Goal: Information Seeking & Learning: Learn about a topic

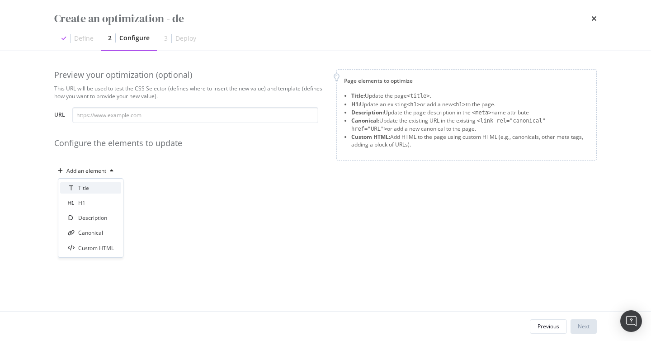
click at [81, 185] on div "Title" at bounding box center [83, 188] width 11 height 8
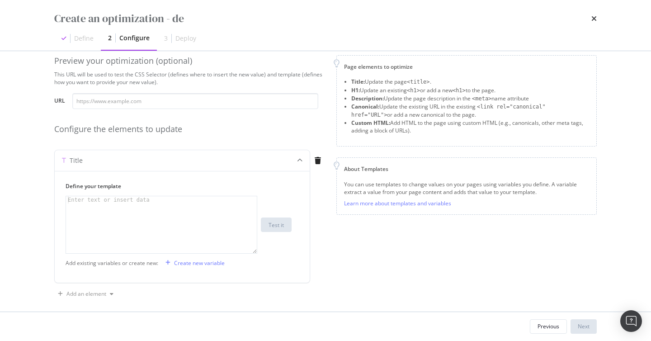
scroll to position [14, 0]
click at [321, 155] on div "modal" at bounding box center [317, 160] width 15 height 21
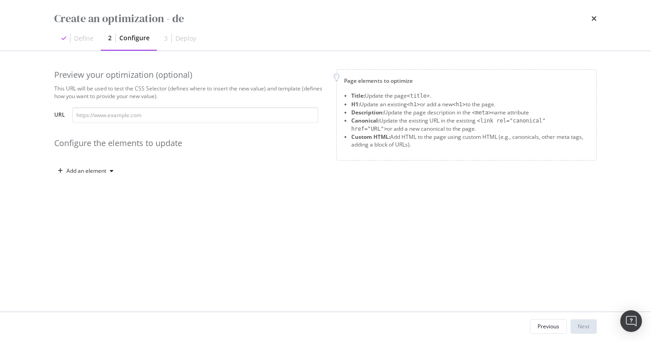
click at [122, 170] on div "Add an element" at bounding box center [189, 171] width 271 height 14
click at [104, 170] on div "Add an element" at bounding box center [86, 170] width 40 height 5
click at [85, 188] on div "Title" at bounding box center [83, 188] width 11 height 8
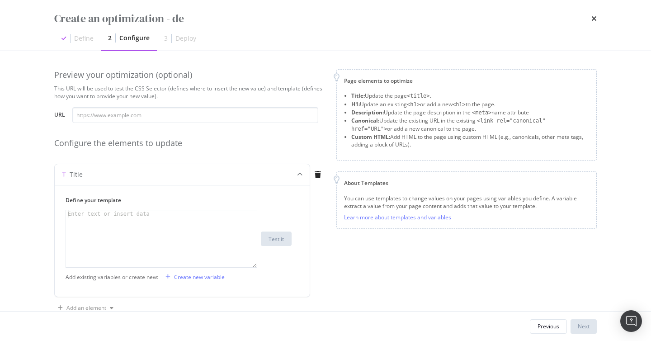
scroll to position [22, 0]
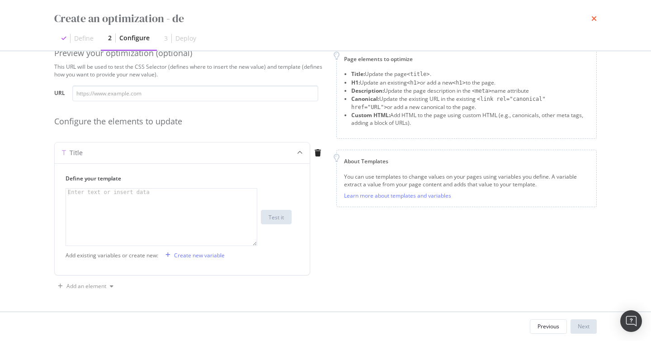
click at [594, 20] on icon "times" at bounding box center [593, 18] width 5 height 7
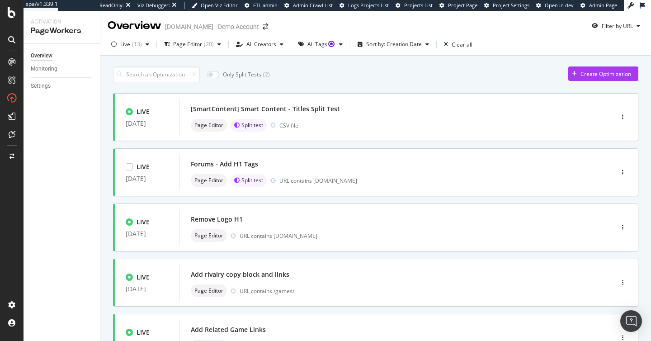
click at [386, 201] on div "LIVE 30 Jan. 2025 [SmartContent] Smart Content - Titles Split Test Page Editor …" at bounding box center [375, 296] width 525 height 406
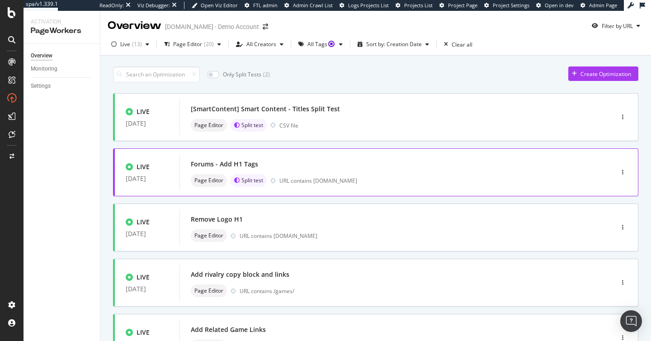
click at [369, 181] on div "URL contains forum.uhnd.com" at bounding box center [427, 181] width 296 height 8
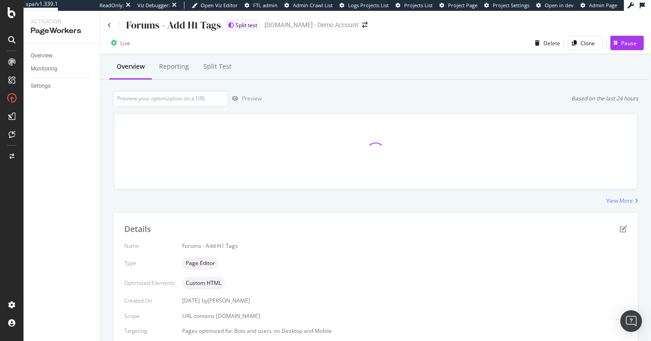
click at [111, 21] on div "Forums - Add H1 Tags" at bounding box center [165, 25] width 114 height 14
click at [110, 24] on icon at bounding box center [110, 25] width 4 height 5
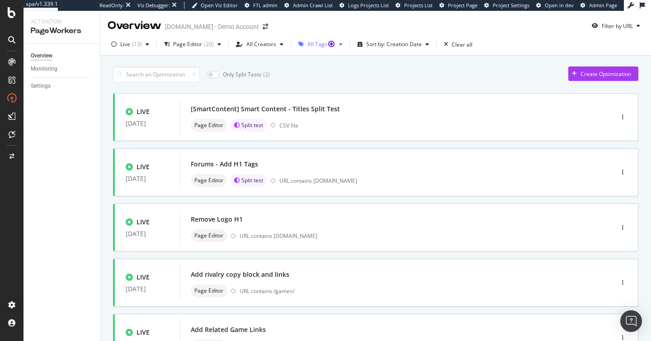
click at [308, 42] on div "All Tags" at bounding box center [321, 44] width 28 height 5
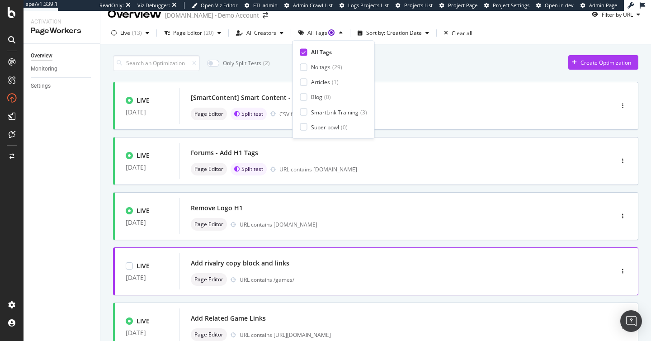
scroll to position [18, 0]
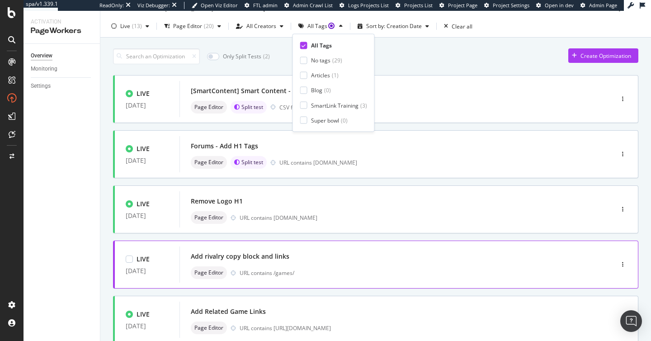
click at [345, 275] on div "URL contains /games/" at bounding box center [408, 273] width 336 height 8
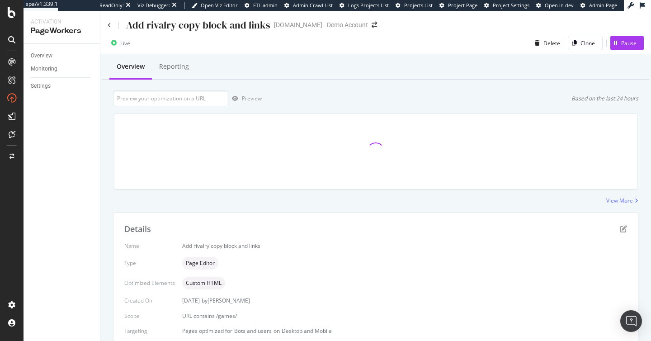
scroll to position [6, 0]
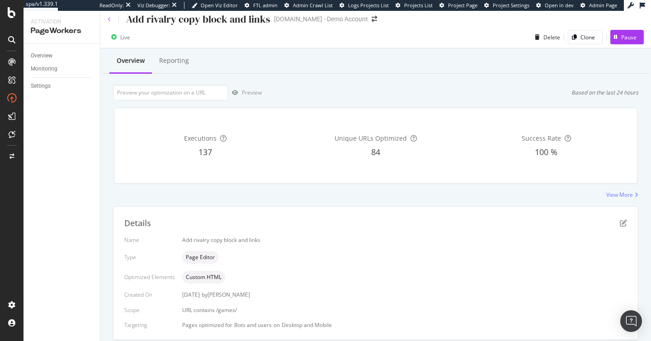
click at [108, 18] on icon at bounding box center [110, 19] width 4 height 5
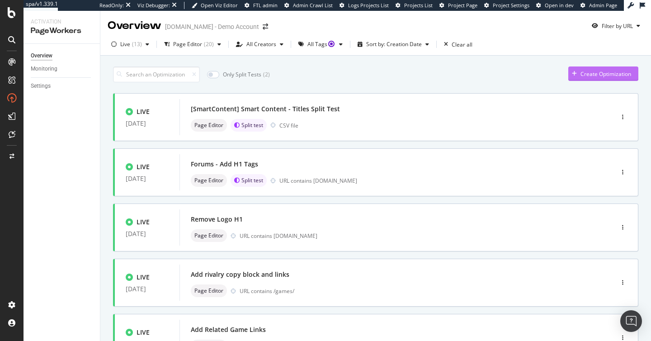
click at [612, 78] on div "Create Optimization" at bounding box center [599, 74] width 63 height 14
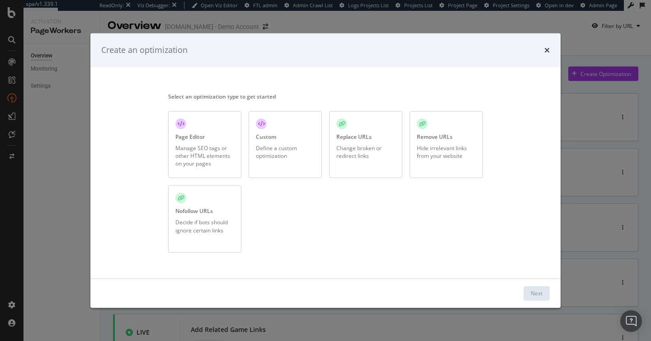
click at [232, 138] on div "Page Editor Manage SEO tags or other HTML elements on your pages" at bounding box center [204, 144] width 73 height 67
click at [546, 294] on button "Next" at bounding box center [537, 293] width 26 height 14
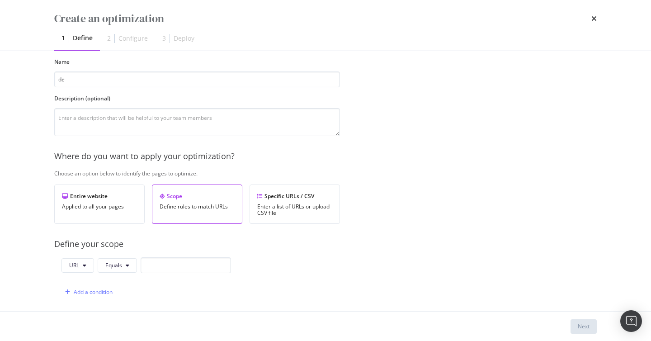
scroll to position [45, 0]
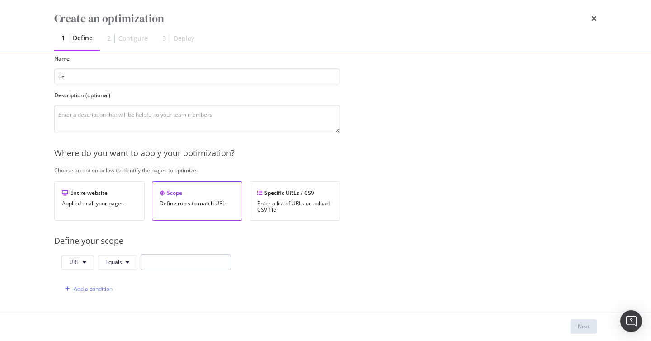
type input "de"
click at [177, 263] on input "modal" at bounding box center [186, 262] width 90 height 16
type input "de"
click at [572, 327] on button "Next" at bounding box center [584, 326] width 26 height 14
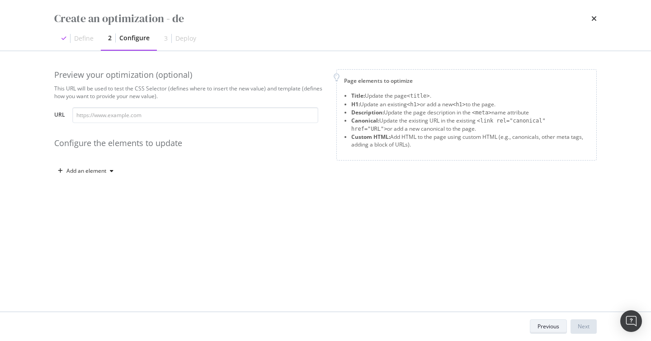
scroll to position [0, 0]
click at [97, 161] on div "Preview your optimization (optional) This URL will be used to test the CSS Sele…" at bounding box center [189, 123] width 271 height 109
click at [90, 171] on div "Add an element" at bounding box center [86, 170] width 40 height 5
click at [89, 181] on div "Title H1 Description Canonical Custom HTML" at bounding box center [90, 218] width 65 height 79
click at [88, 184] on div "Title" at bounding box center [83, 188] width 11 height 8
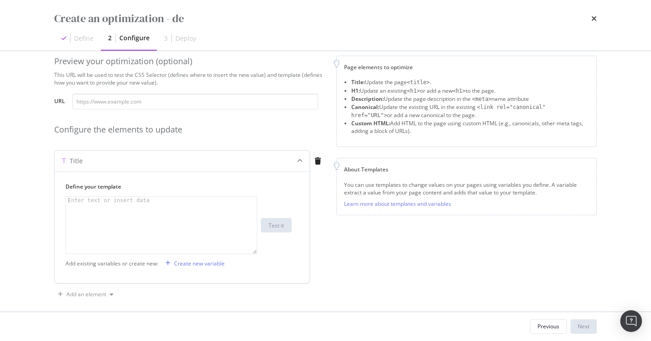
scroll to position [17, 0]
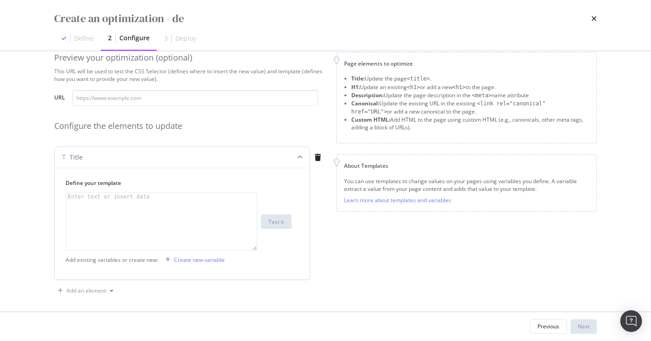
click at [194, 267] on div "Define your template 1 Enter text or insert data XXXXXXXXXXXXXXXXXXXXXXXXXXXXXX…" at bounding box center [182, 224] width 255 height 112
click at [202, 257] on div "Create new variable" at bounding box center [199, 260] width 51 height 8
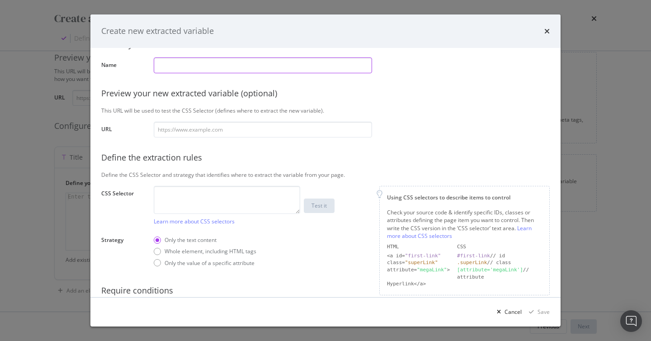
scroll to position [35, 0]
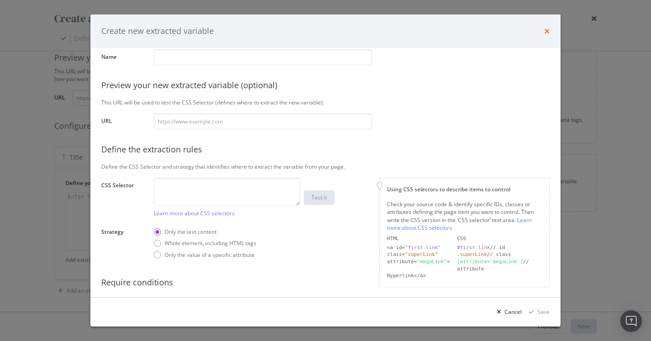
click at [547, 28] on icon "times" at bounding box center [546, 31] width 5 height 7
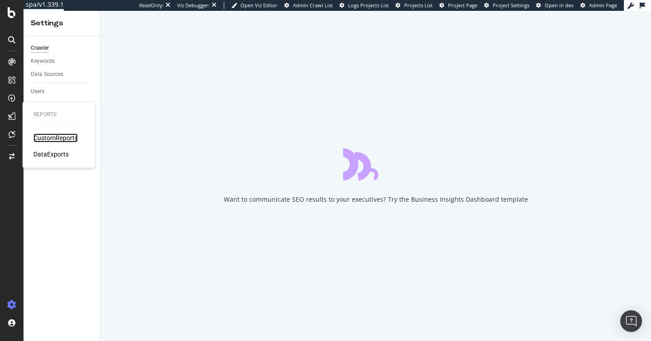
click at [54, 138] on div "CustomReports" at bounding box center [55, 137] width 44 height 9
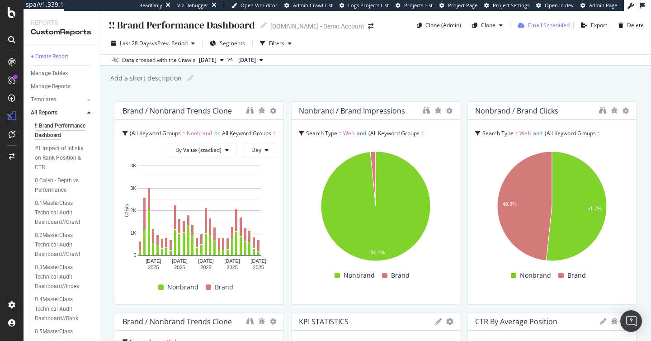
click at [566, 25] on div "Email Scheduled" at bounding box center [549, 25] width 42 height 8
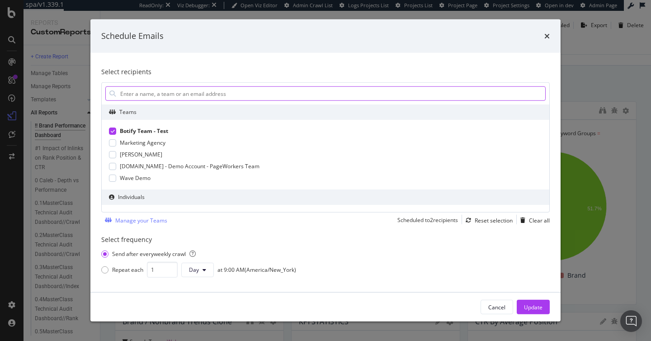
click at [370, 94] on input "modal" at bounding box center [332, 94] width 426 height 14
click at [151, 98] on input "modal" at bounding box center [332, 94] width 426 height 14
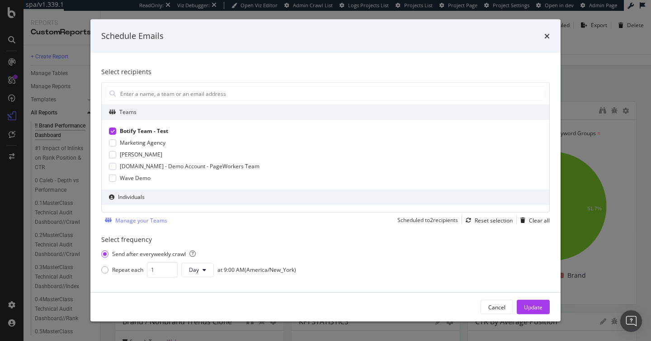
click at [543, 35] on div "Schedule Emails" at bounding box center [325, 36] width 449 height 12
click at [545, 35] on icon "times" at bounding box center [546, 36] width 5 height 7
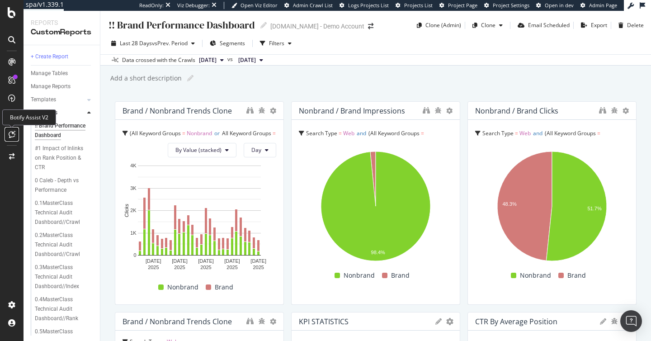
click at [13, 131] on icon at bounding box center [12, 134] width 7 height 7
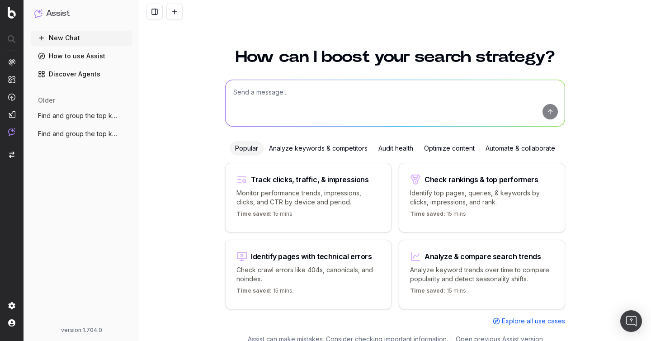
scroll to position [10, 0]
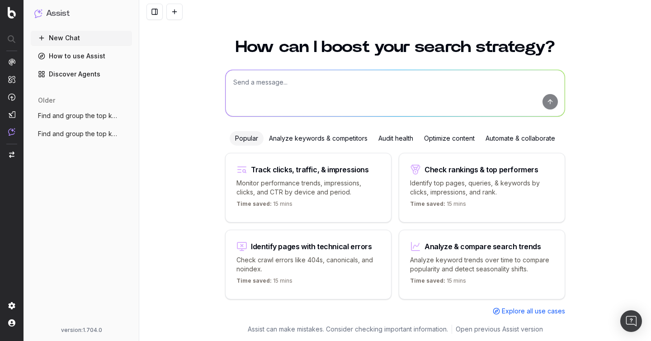
click at [310, 113] on textarea at bounding box center [395, 93] width 339 height 46
click at [289, 101] on textarea at bounding box center [395, 93] width 339 height 46
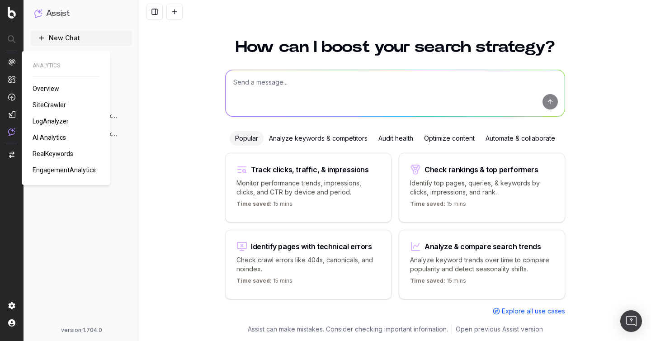
click at [50, 104] on span "SiteCrawler" at bounding box center [49, 104] width 33 height 7
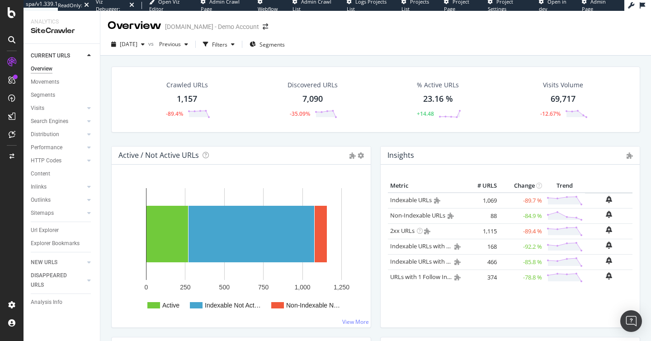
click at [49, 236] on div "Url Explorer" at bounding box center [65, 230] width 69 height 13
click at [49, 232] on div "Url Explorer" at bounding box center [45, 230] width 28 height 9
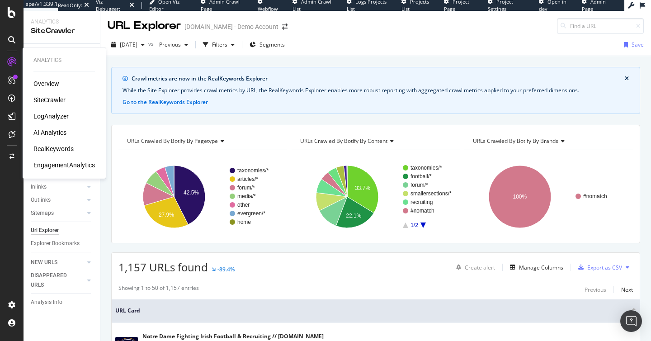
click at [59, 148] on div "RealKeywords" at bounding box center [53, 148] width 40 height 9
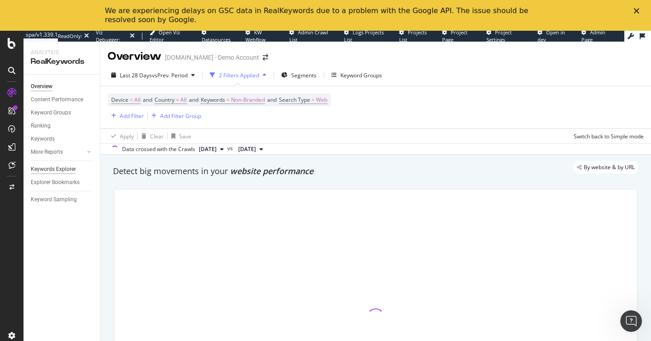
click at [57, 170] on div "Keywords Explorer" at bounding box center [53, 169] width 45 height 9
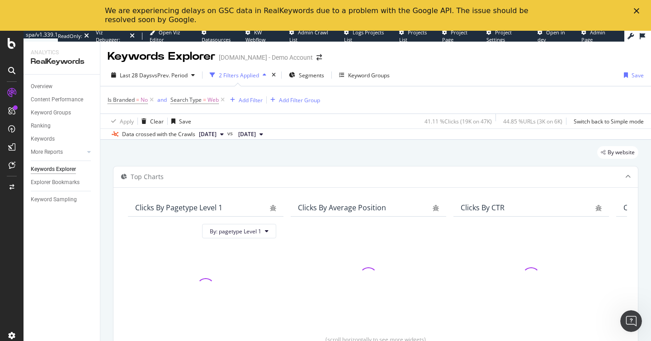
click at [248, 107] on div "Is Branded = No and Search Type = Web Add Filter Add Filter Group" at bounding box center [376, 99] width 536 height 27
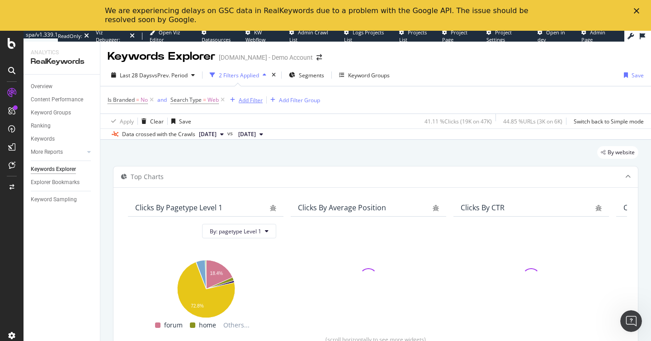
click at [247, 97] on div "Add Filter" at bounding box center [251, 100] width 24 height 8
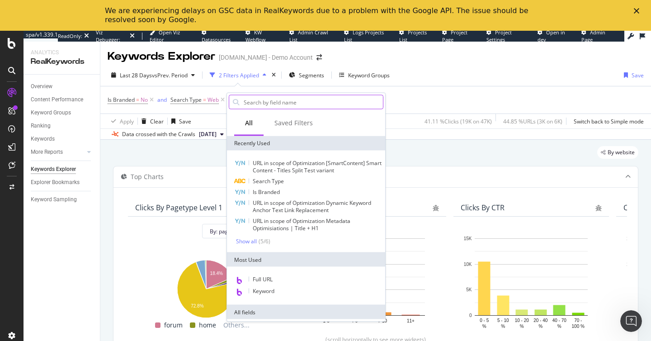
click at [273, 98] on input "text" at bounding box center [313, 102] width 140 height 14
